Goal: Information Seeking & Learning: Check status

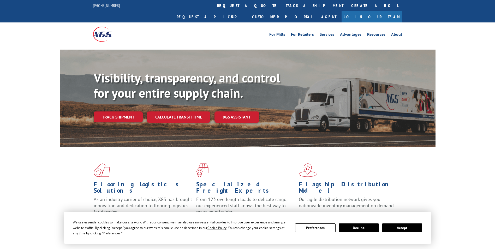
click at [282, 7] on link "track a shipment" at bounding box center [314, 5] width 65 height 11
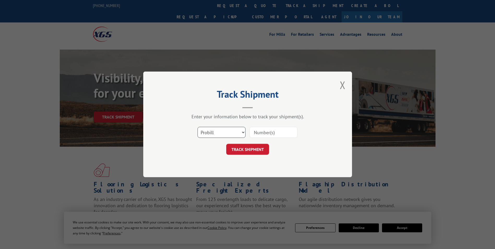
click at [224, 132] on select "Select category... Probill BOL PO" at bounding box center [221, 132] width 48 height 11
select select "po"
click at [197, 127] on select "Select category... Probill BOL PO" at bounding box center [221, 132] width 48 height 11
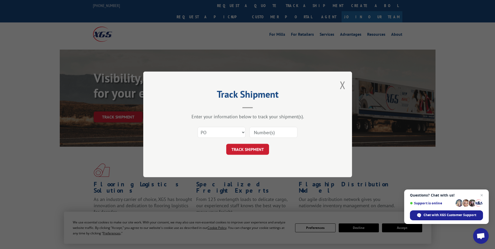
paste input "05503189"
type input "05503189"
click at [237, 149] on button "TRACK SHIPMENT" at bounding box center [247, 149] width 43 height 11
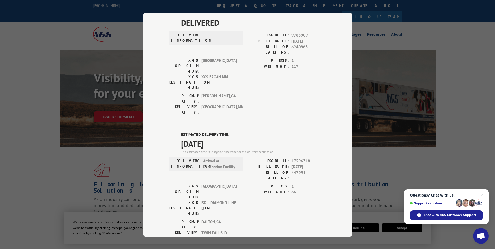
scroll to position [78, 0]
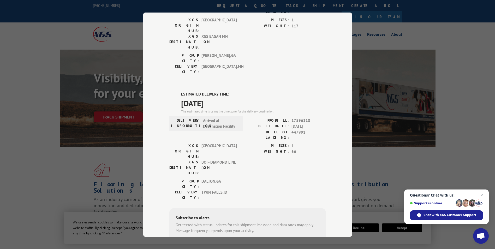
drag, startPoint x: 178, startPoint y: 62, endPoint x: 224, endPoint y: 73, distance: 47.1
click at [224, 91] on div "ESTIMATED DELIVERY TIME: [DATE] The estimated time is using the time zone for t…" at bounding box center [247, 185] width 157 height 188
drag, startPoint x: 224, startPoint y: 73, endPoint x: 209, endPoint y: 70, distance: 15.4
copy div "ESTIMATED DELIVERY TIME: [DATE]"
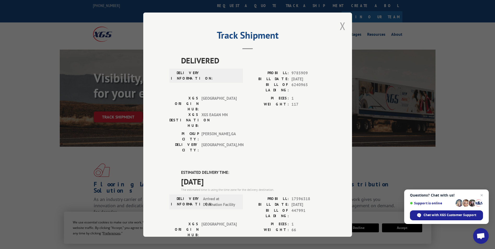
click at [340, 26] on button "Close modal" at bounding box center [343, 26] width 6 height 14
